Goal: Information Seeking & Learning: Learn about a topic

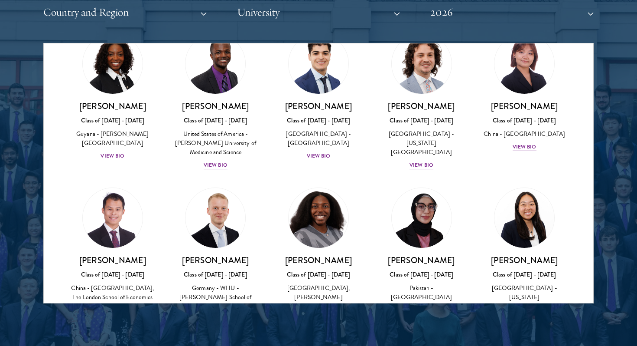
scroll to position [2569, 0]
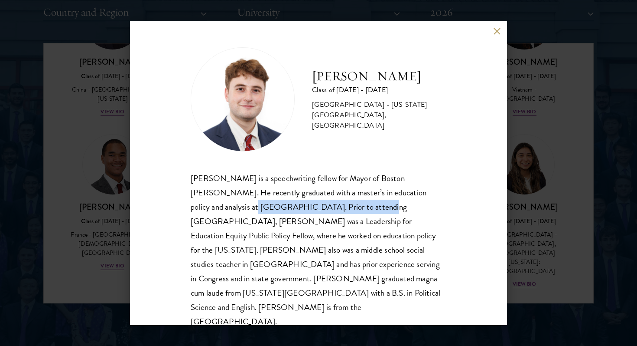
drag, startPoint x: 191, startPoint y: 209, endPoint x: 319, endPoint y: 213, distance: 128.0
click at [319, 213] on div "[PERSON_NAME] is a speechwriting fellow for Mayor of Boston [PERSON_NAME]. He r…" at bounding box center [319, 250] width 256 height 158
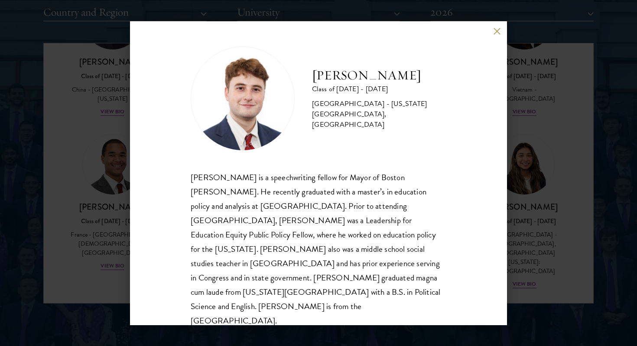
click at [548, 222] on div "[PERSON_NAME] Class of [DATE] - [DATE] [GEOGRAPHIC_DATA] - [US_STATE][GEOGRAPHI…" at bounding box center [318, 173] width 637 height 346
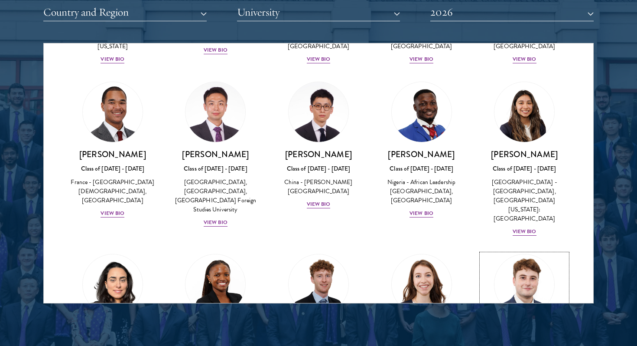
scroll to position [2620, 0]
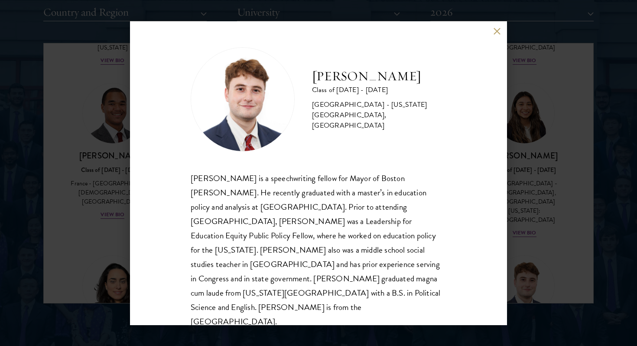
click at [546, 160] on div "[PERSON_NAME] Class of [DATE] - [DATE] [GEOGRAPHIC_DATA] - [US_STATE][GEOGRAPHI…" at bounding box center [318, 173] width 637 height 346
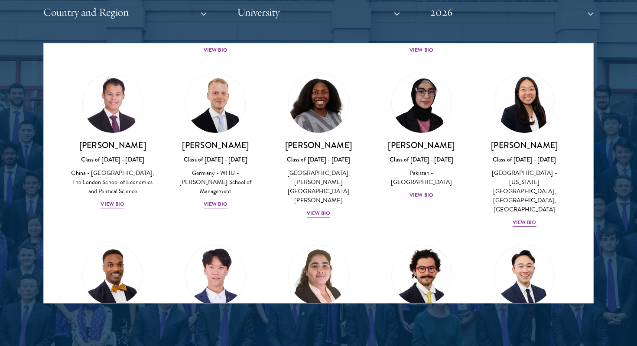
scroll to position [1668, 0]
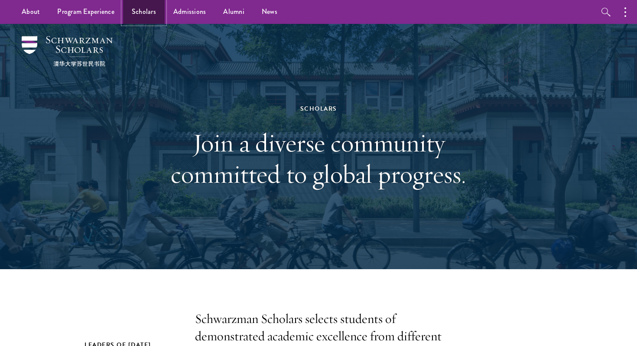
click at [150, 11] on link "Scholars" at bounding box center [144, 12] width 42 height 24
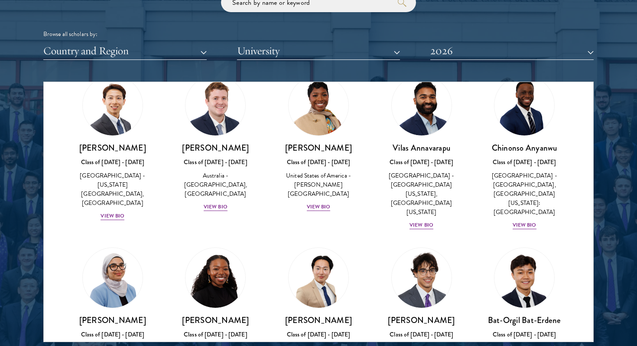
scroll to position [398, 0]
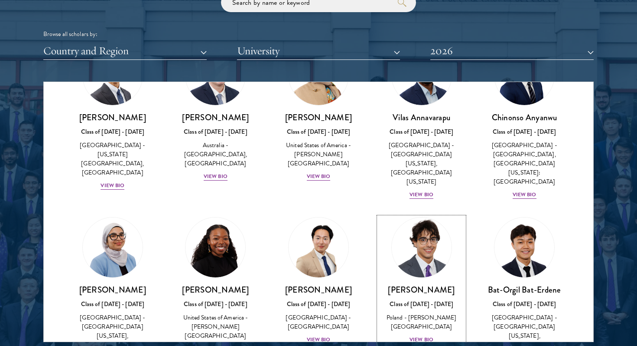
click at [427, 230] on img at bounding box center [422, 247] width 66 height 66
